Goal: Task Accomplishment & Management: Manage account settings

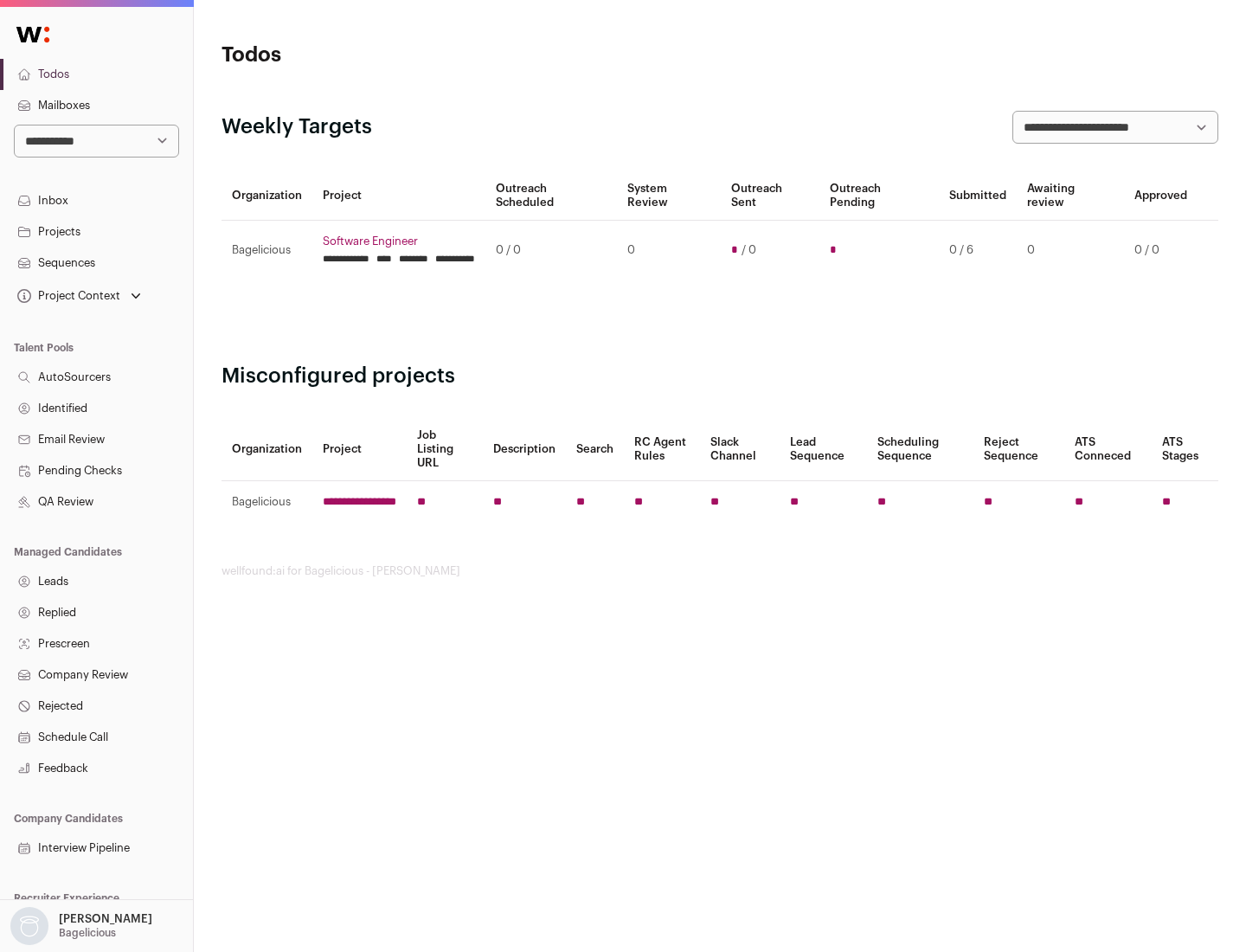
click at [96, 231] on link "Projects" at bounding box center [97, 232] width 193 height 32
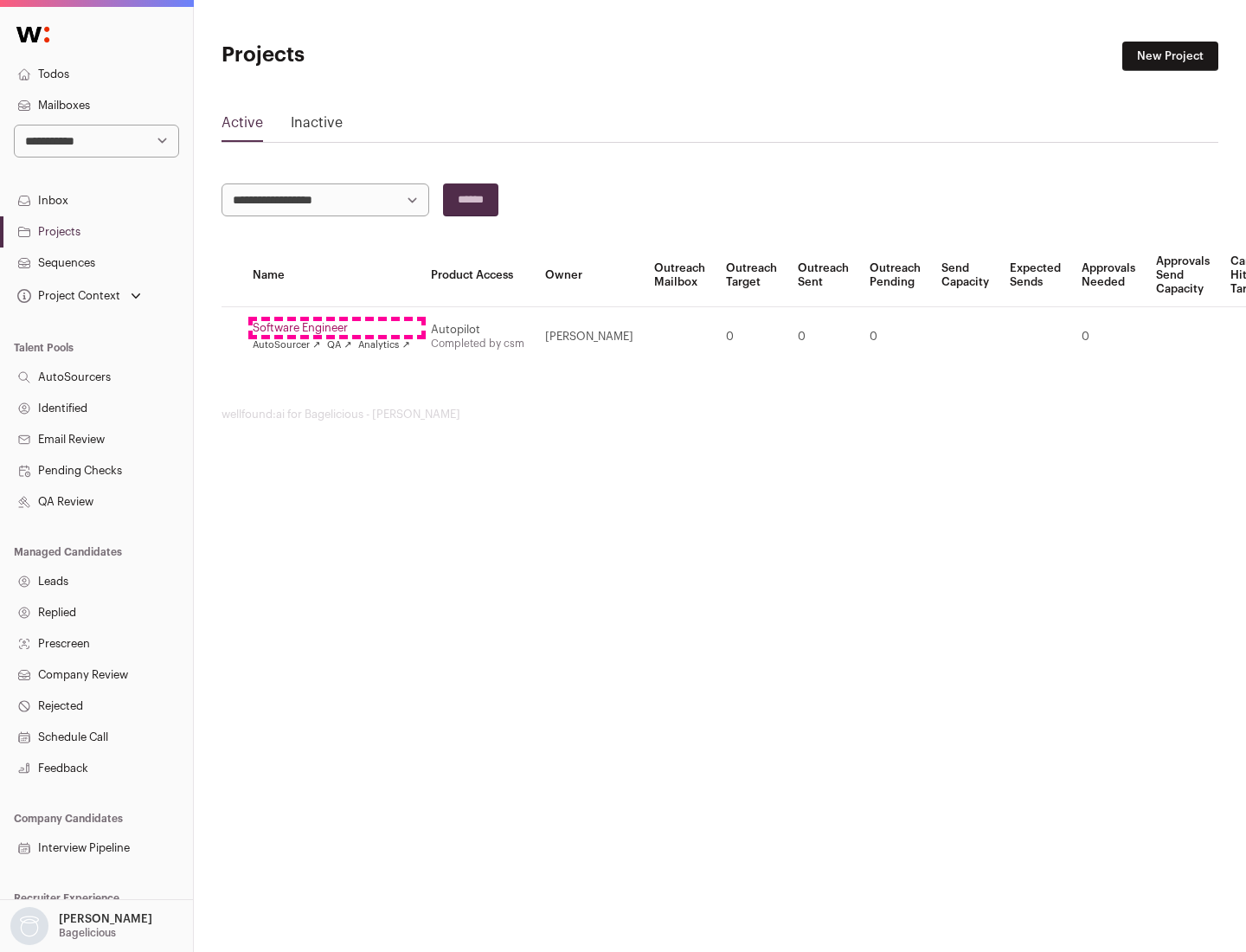
click at [337, 328] on link "Software Engineer" at bounding box center [331, 328] width 158 height 14
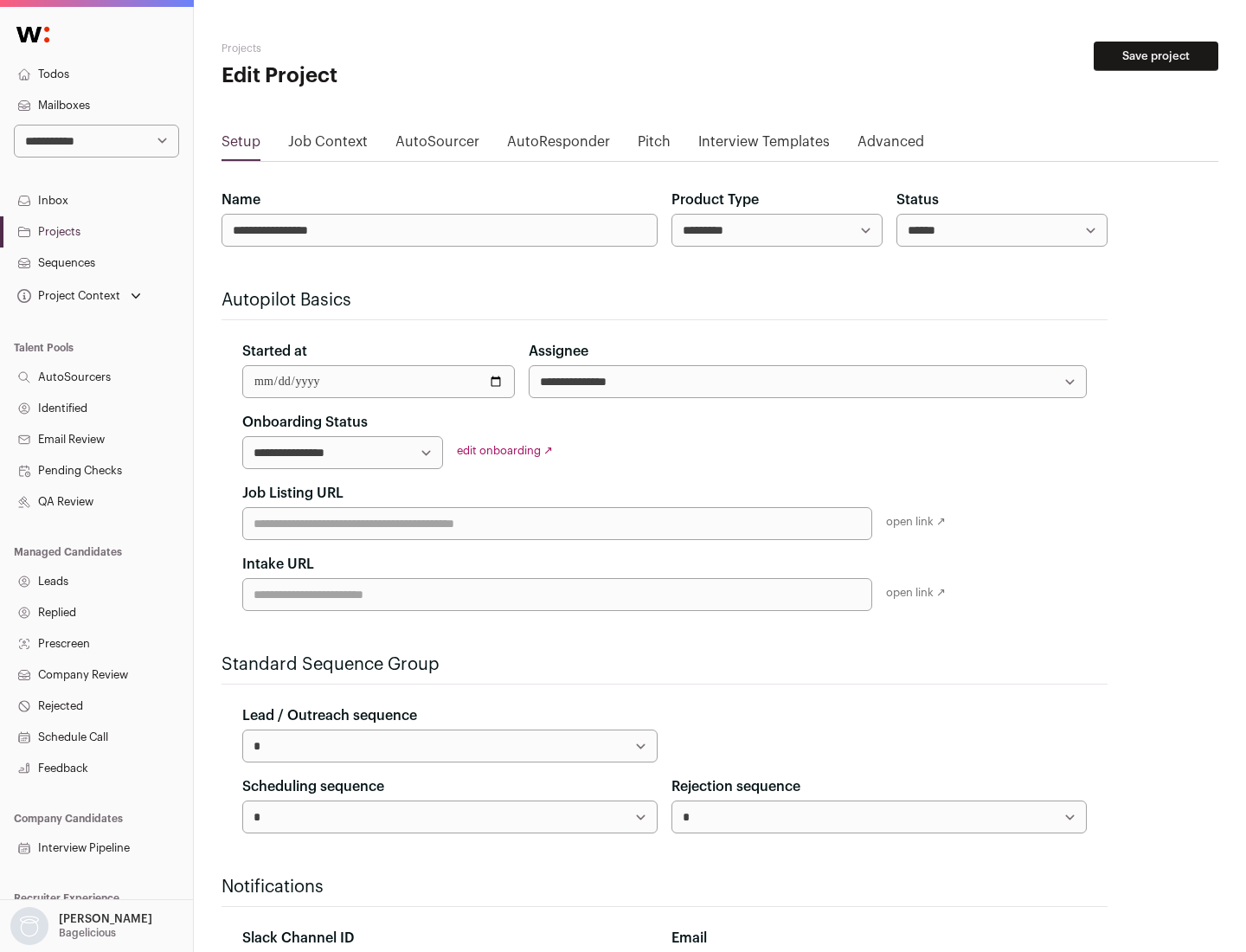
click at [1156, 56] on button "Save project" at bounding box center [1156, 56] width 124 height 30
